Goal: Entertainment & Leisure: Consume media (video, audio)

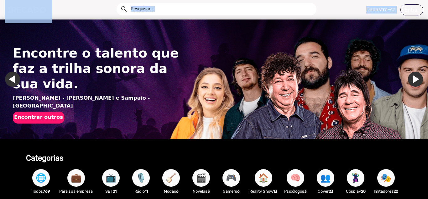
drag, startPoint x: 428, startPoint y: 13, endPoint x: 426, endPoint y: 37, distance: 24.6
click at [426, 37] on app-navigation "search help_outline search menu Cadastre-se Entrar help_outline [PERSON_NAME] s…" at bounding box center [214, 33] width 428 height 29
click at [352, 10] on div "search help_outline search menu Cadastre-se Entrar" at bounding box center [214, 9] width 419 height 19
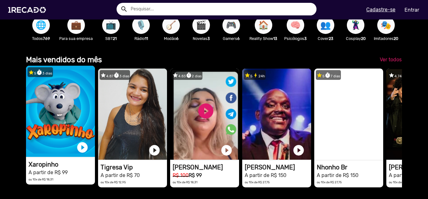
scroll to position [0, 848]
drag, startPoint x: 70, startPoint y: 104, endPoint x: 65, endPoint y: 102, distance: 5.0
drag, startPoint x: 65, startPoint y: 102, endPoint x: 80, endPoint y: 152, distance: 51.7
click at [80, 152] on link "play_circle_filled" at bounding box center [82, 147] width 13 height 13
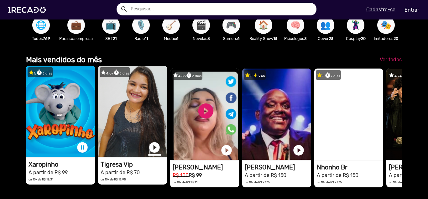
scroll to position [0, 848]
click at [153, 153] on link "play_circle_filled" at bounding box center [154, 147] width 13 height 13
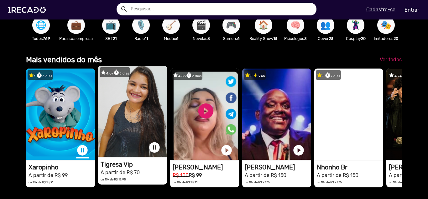
click at [84, 153] on link "pause_circle" at bounding box center [82, 150] width 13 height 13
click at [157, 152] on link "pause_circle" at bounding box center [154, 147] width 13 height 13
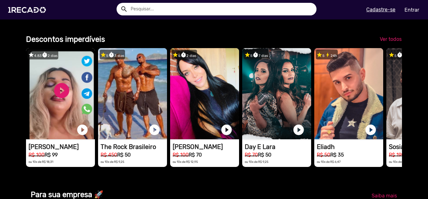
scroll to position [0, 0]
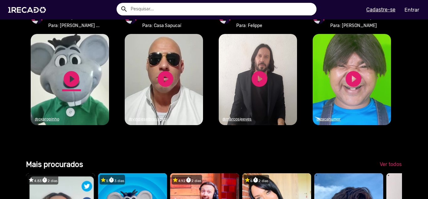
click at [68, 88] on link "play_circle_filled" at bounding box center [71, 78] width 19 height 19
click at [120, 89] on div "De: Vin Diesel Br... Para: Casa Sapucaí 1RECADO vídeos dedicados para fãs e emp…" at bounding box center [167, 78] width 94 height 132
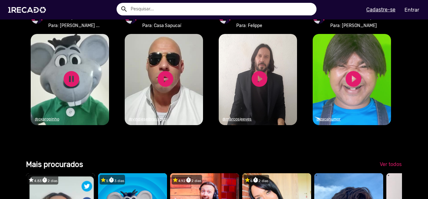
click at [111, 92] on div "De: Xaropinho Para: [PERSON_NAME] ... 1RECADO vídeos dedicados para fãs e empre…" at bounding box center [73, 78] width 94 height 132
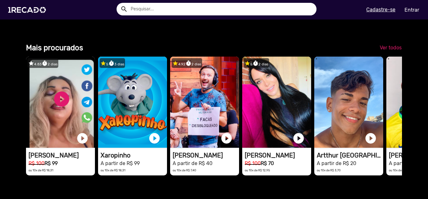
scroll to position [0, 498]
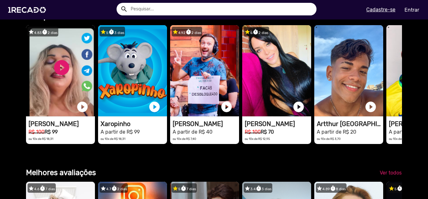
click at [390, 19] on span "Ver todos" at bounding box center [391, 16] width 22 height 6
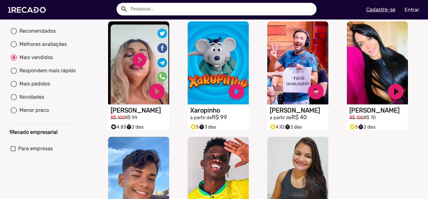
scroll to position [58, 0]
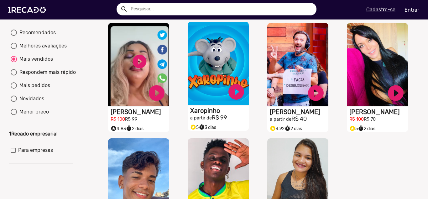
click at [224, 77] on video "S1RECADO vídeos dedicados para fãs e empresas" at bounding box center [218, 63] width 61 height 83
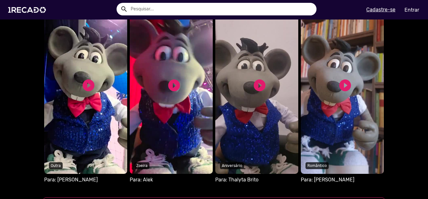
scroll to position [599, 0]
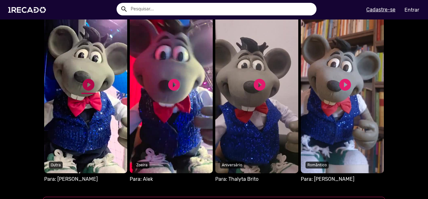
click at [84, 82] on link "play_circle_filled" at bounding box center [89, 84] width 14 height 14
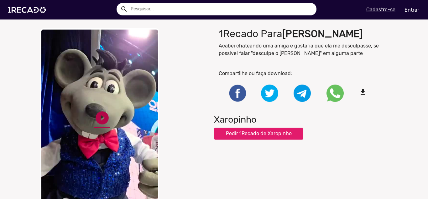
click at [100, 118] on link "play_circle_filled" at bounding box center [102, 118] width 16 height 16
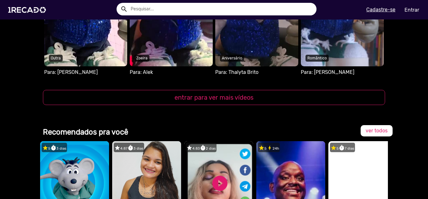
scroll to position [715, 0]
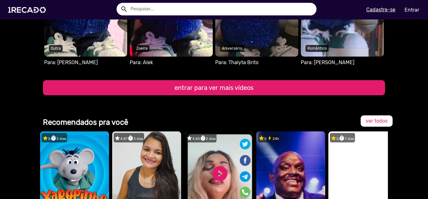
click at [246, 91] on button "entrar para ver mais vídeos" at bounding box center [214, 87] width 343 height 15
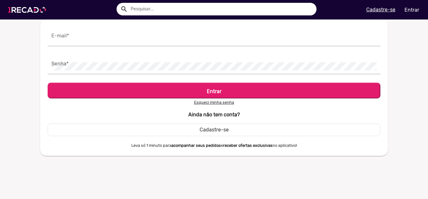
click at [40, 9] on img at bounding box center [28, 10] width 47 height 27
